Goal: Navigation & Orientation: Find specific page/section

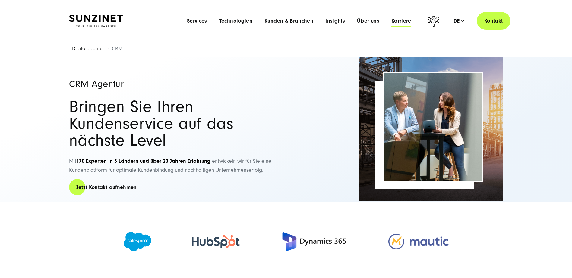
click at [403, 20] on span "Karriere" at bounding box center [401, 21] width 20 height 6
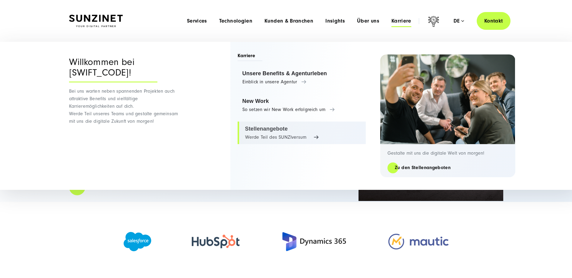
click at [254, 137] on link "Stellenangebote Werde Teil des SUNZIversum" at bounding box center [301, 133] width 128 height 23
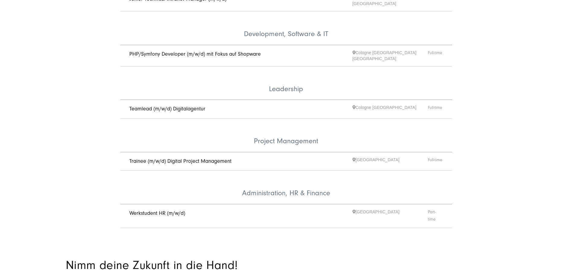
scroll to position [333, 0]
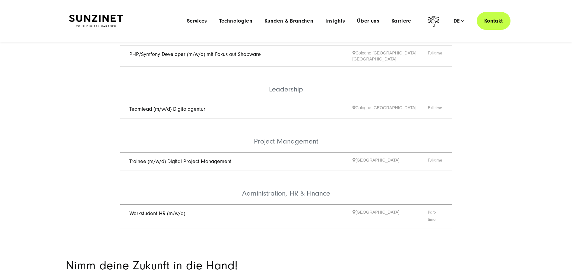
click at [184, 106] on link "Teamlead (m/w/d) Digitalagentur" at bounding box center [167, 109] width 76 height 6
